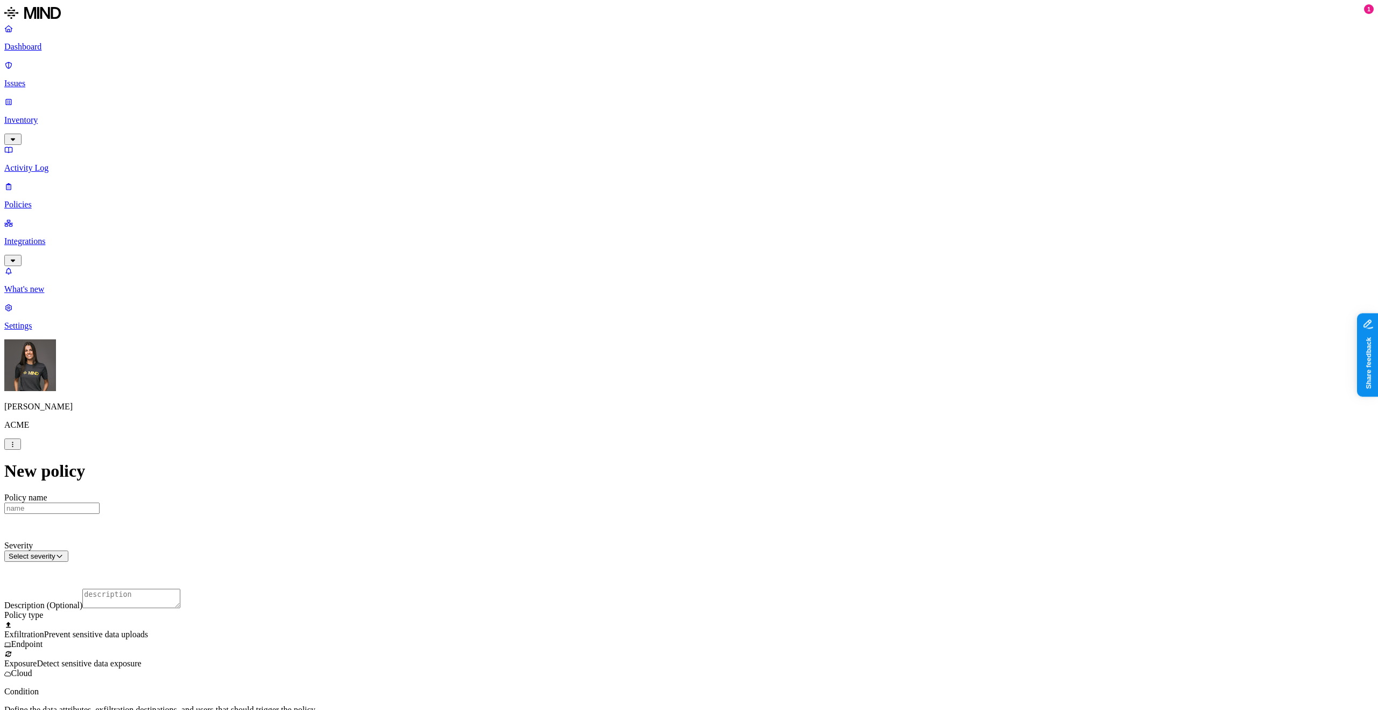
click at [50, 200] on p "Policies" at bounding box center [689, 205] width 1370 height 10
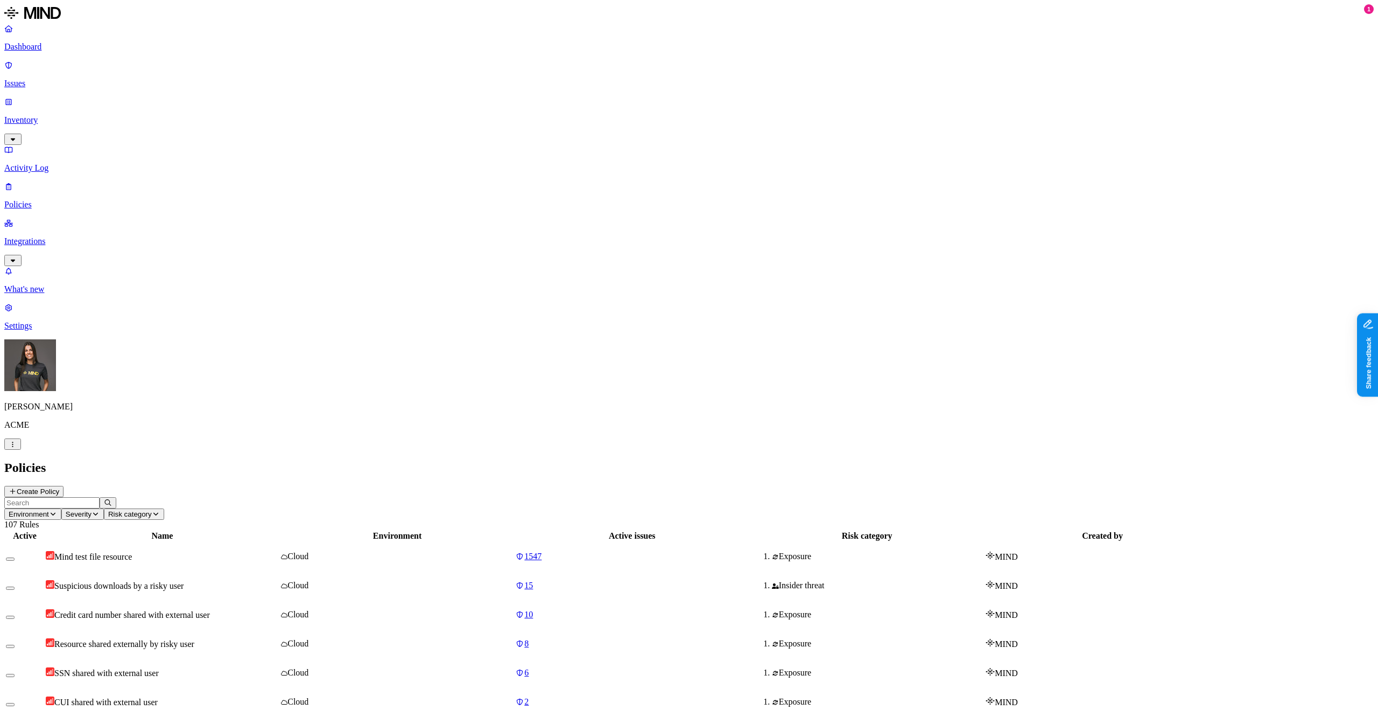
click at [64, 486] on button "Create Policy" at bounding box center [33, 491] width 59 height 11
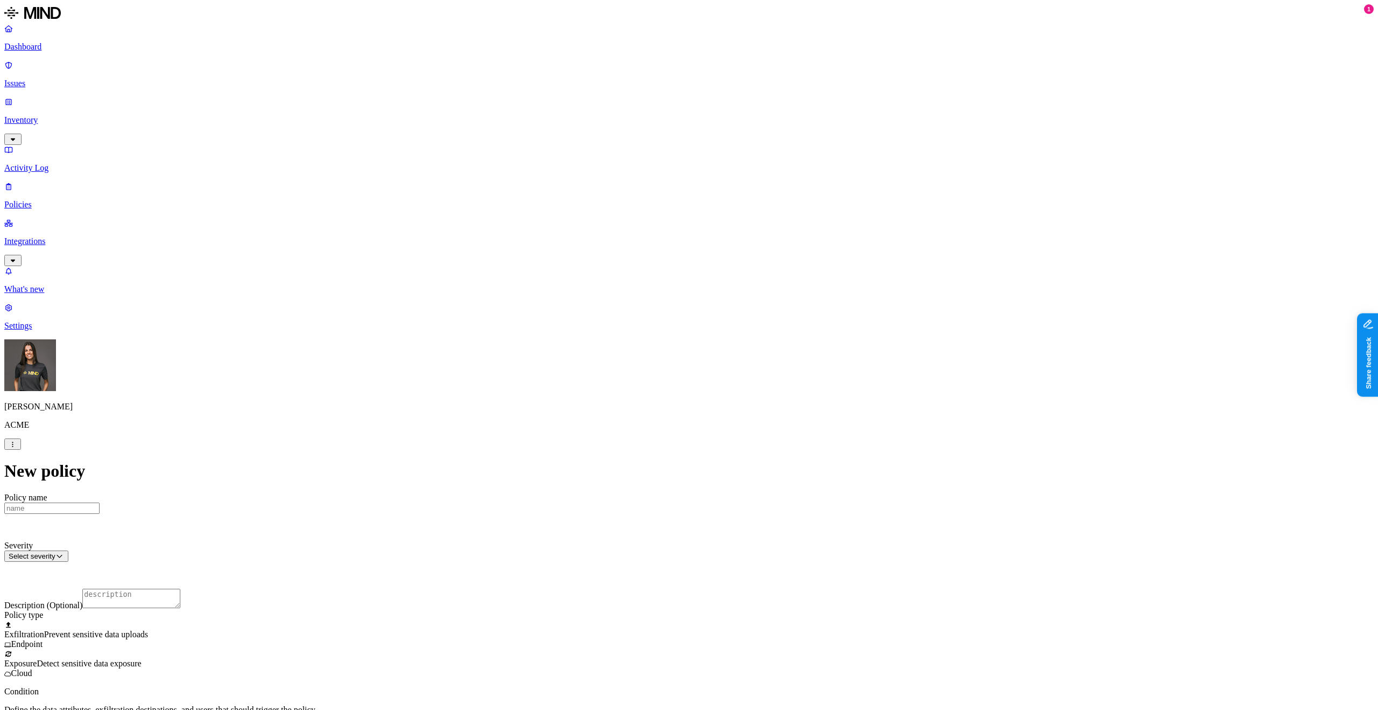
click at [100, 502] on input "Policy name" at bounding box center [51, 507] width 95 height 11
click at [642, 488] on label "Classification" at bounding box center [631, 483] width 47 height 9
click at [625, 540] on div "PII" at bounding box center [659, 534] width 103 height 30
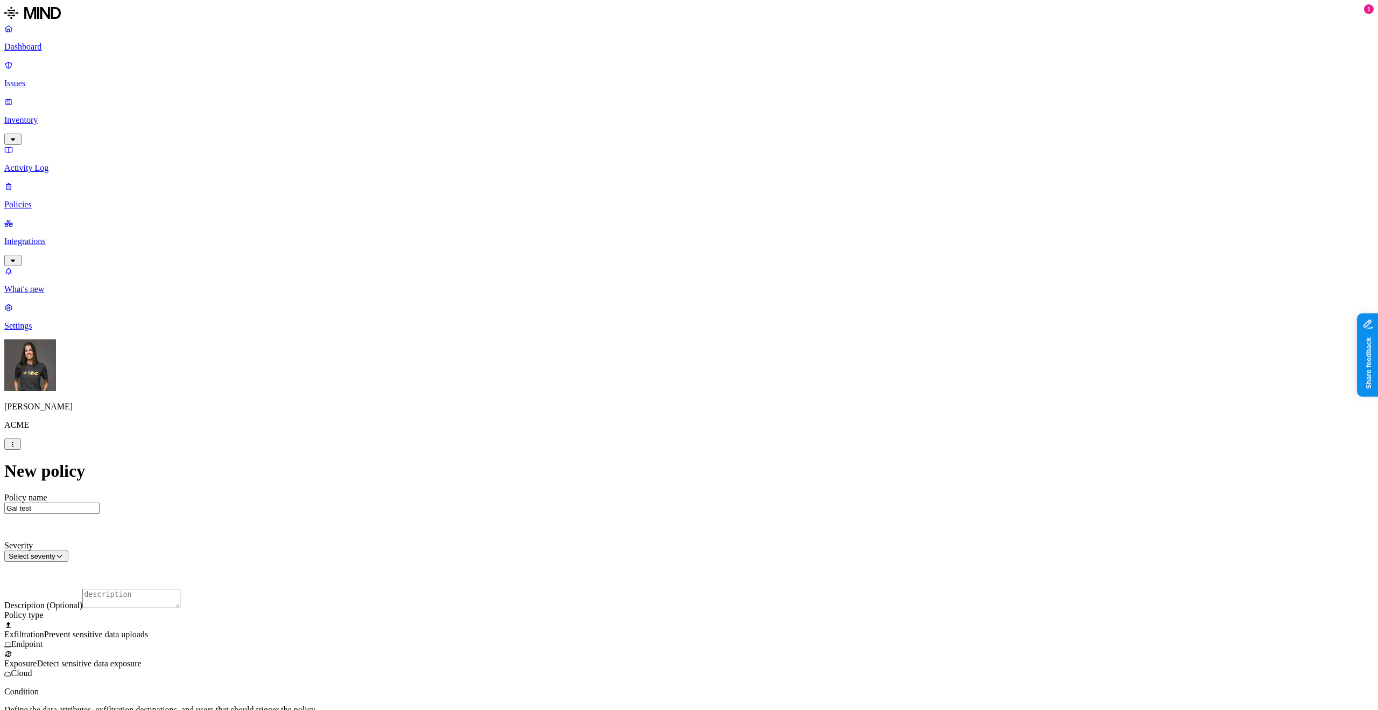
click at [100, 502] on input "Gal test" at bounding box center [51, 507] width 95 height 11
type input "Gal test pii"
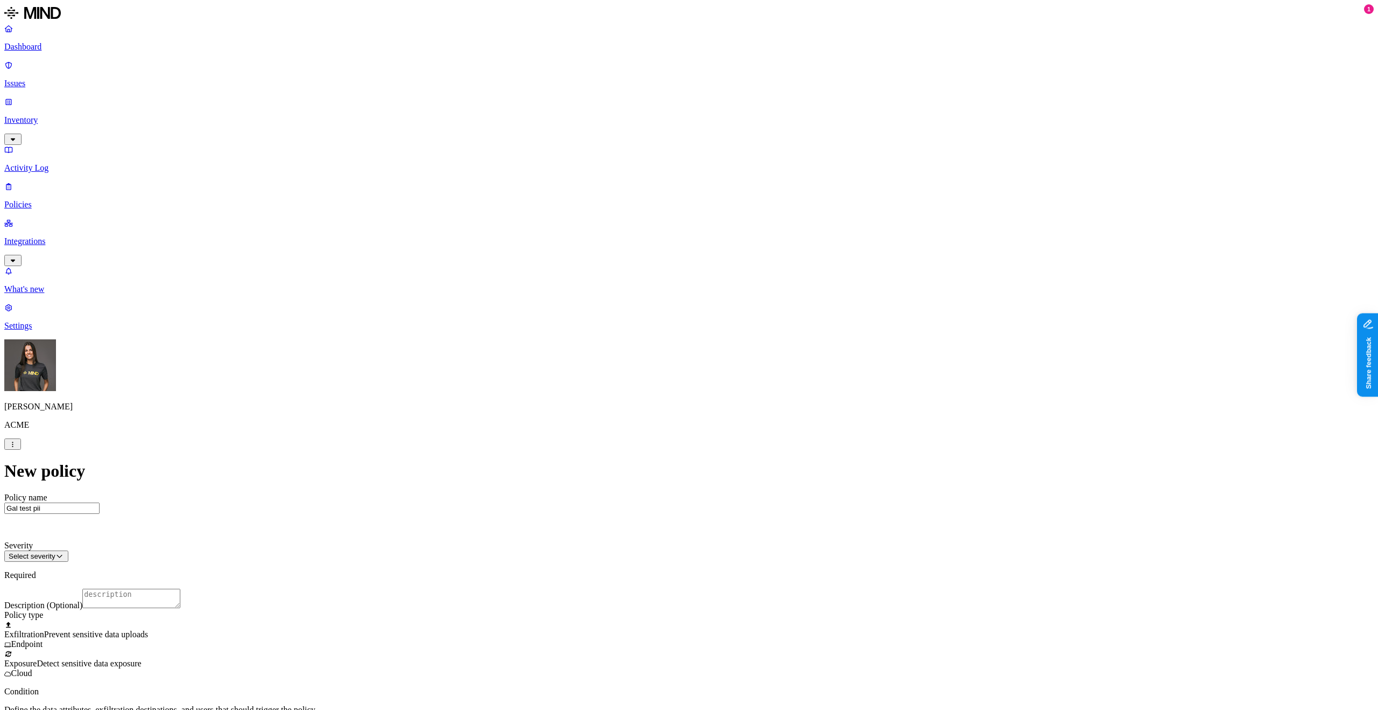
click at [754, 149] on html "Dashboard Issues Inventory Activity Log Policies Integrations What's new 1 Sett…" at bounding box center [689, 585] width 1378 height 1171
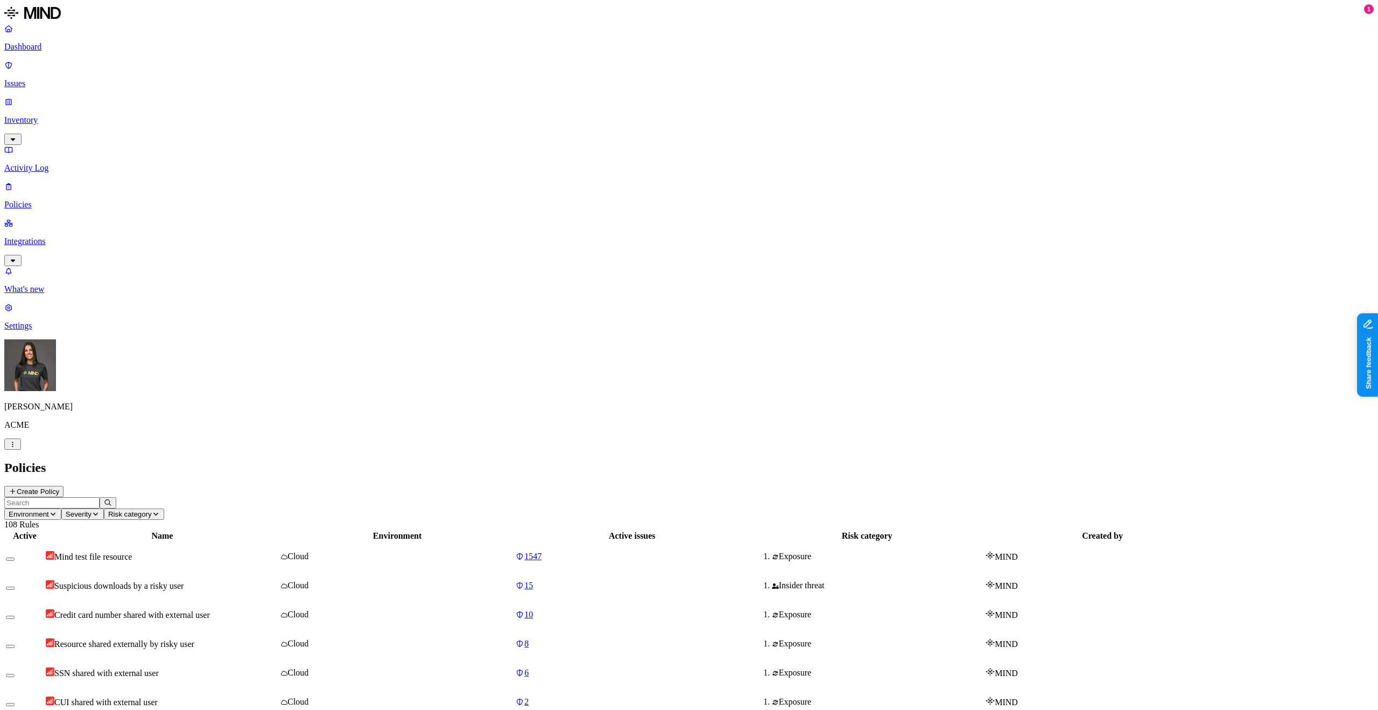
click at [71, 331] on nav "Dashboard Issues Inventory Activity Log Policies Integrations What's new 1 Sett…" at bounding box center [689, 177] width 1370 height 307
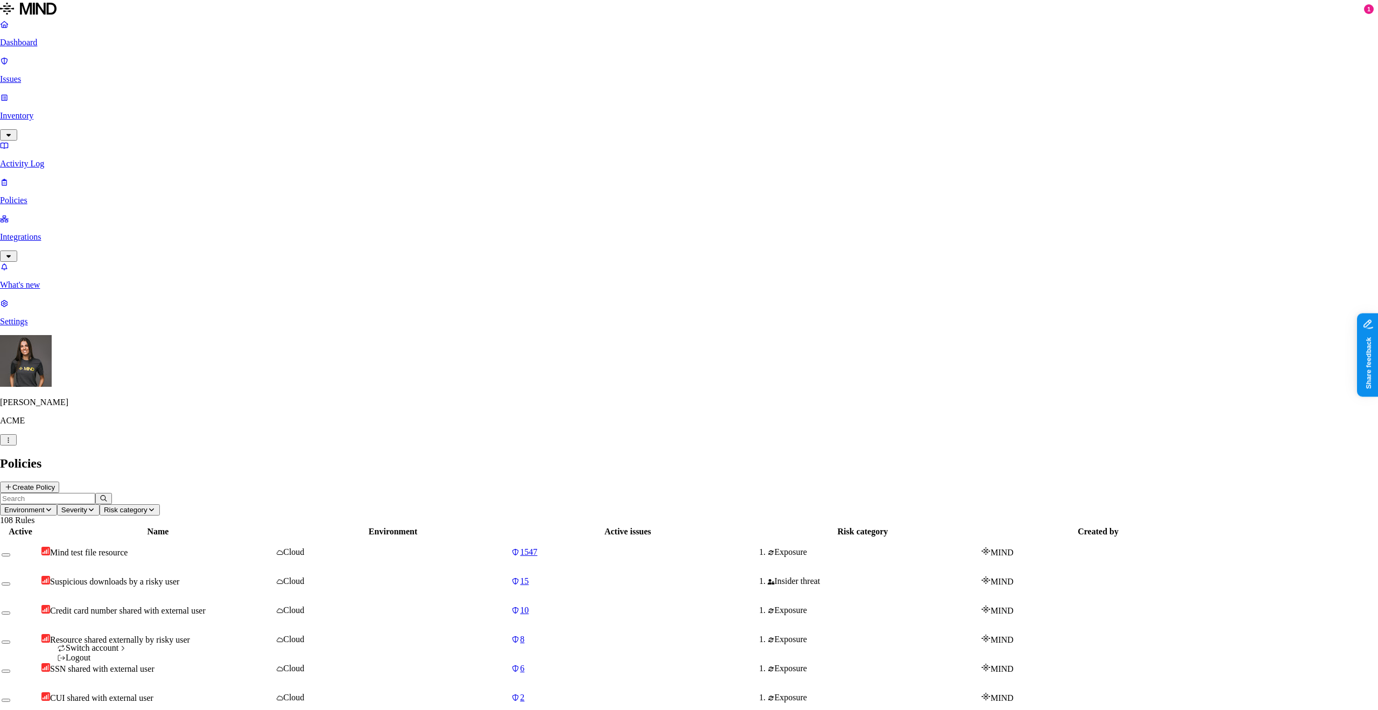
click at [172, 653] on span "Openweb" at bounding box center [161, 657] width 33 height 9
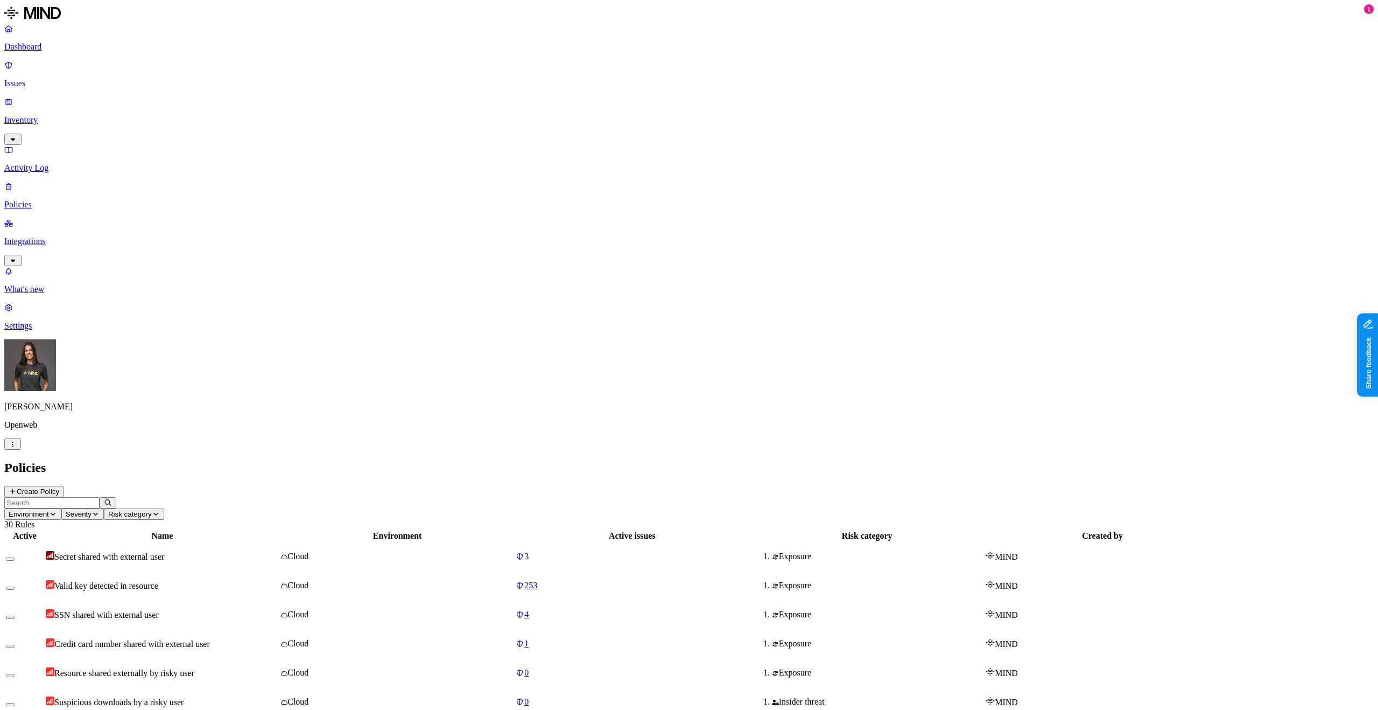
click at [200, 542] on td "Secret shared with external user" at bounding box center [162, 556] width 234 height 28
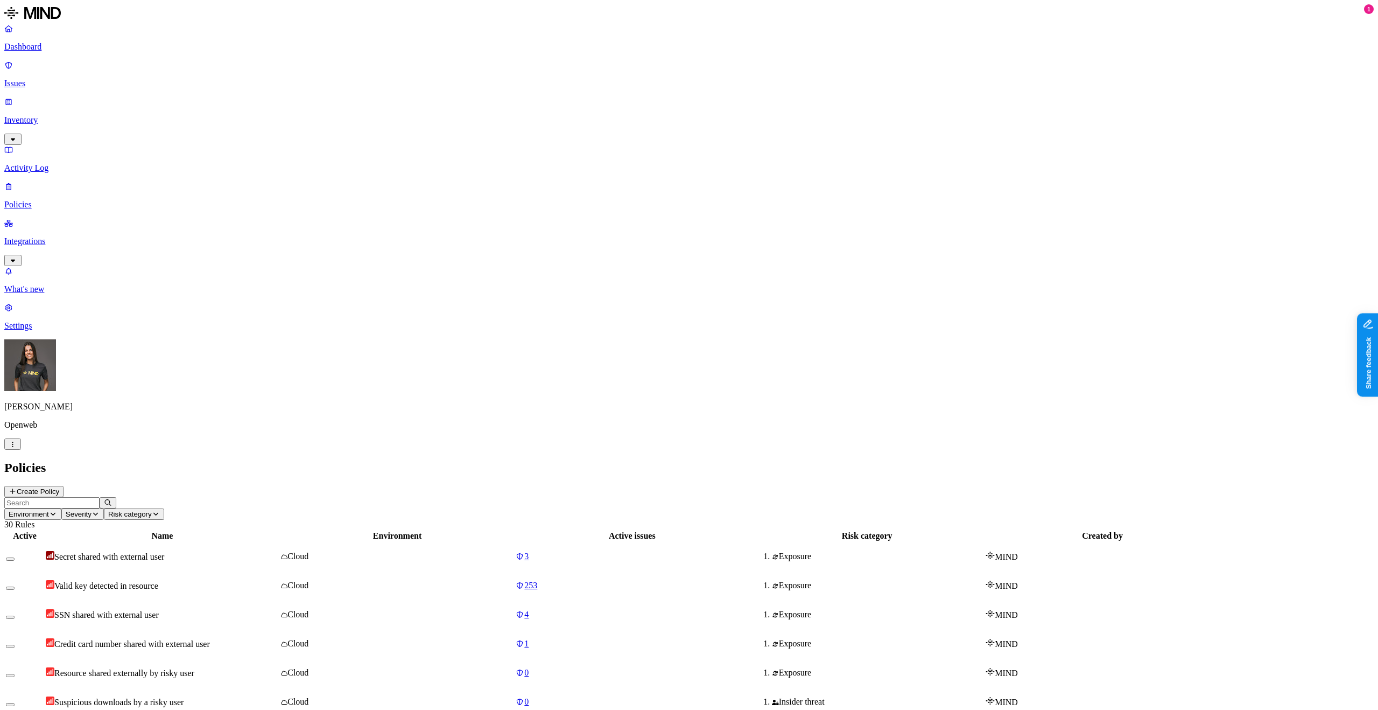
copy span "ITIN"
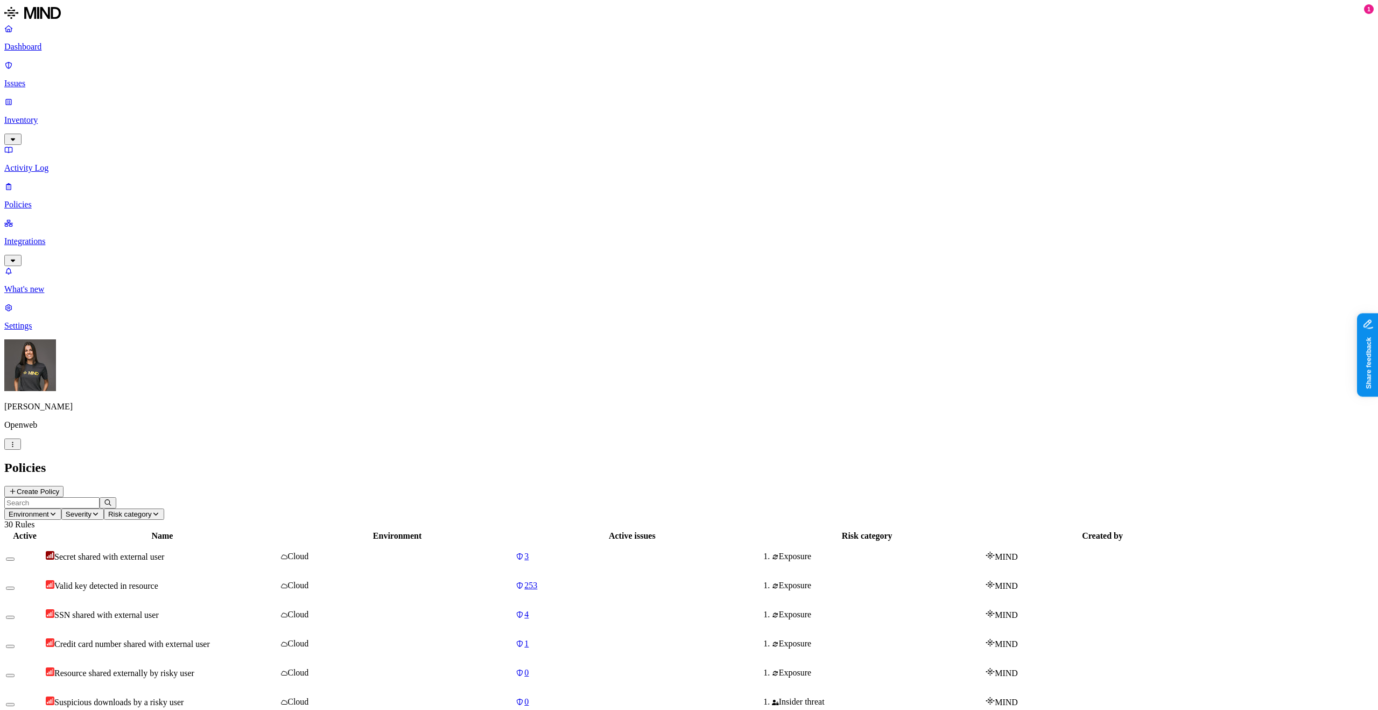
click at [4, 331] on nav "Dashboard Issues Inventory Activity Log Policies Integrations What's new 1 Sett…" at bounding box center [689, 177] width 1370 height 307
